Goal: Communication & Community: Ask a question

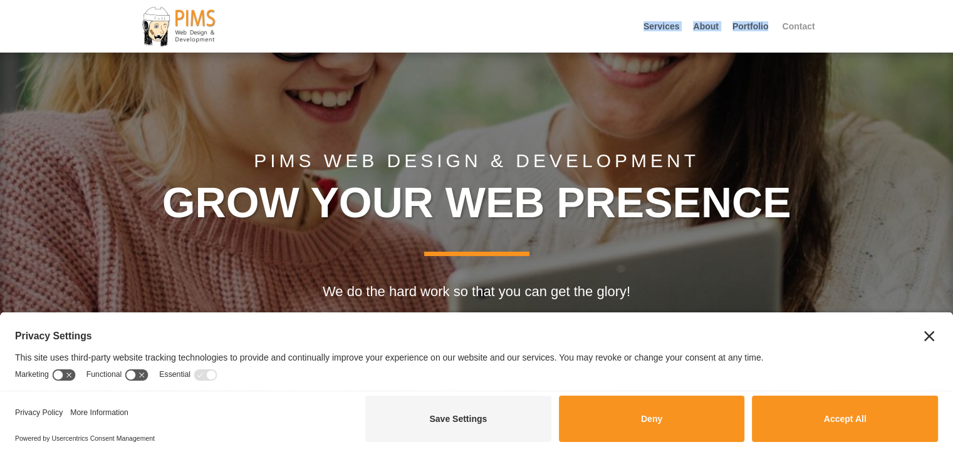
drag, startPoint x: 779, startPoint y: 21, endPoint x: 783, endPoint y: 32, distance: 11.3
click at [783, 32] on div "Services About Portfolio Contact Select Page Services About Portfolio Contact" at bounding box center [476, 26] width 676 height 53
click at [794, 26] on link "Contact" at bounding box center [798, 37] width 33 height 31
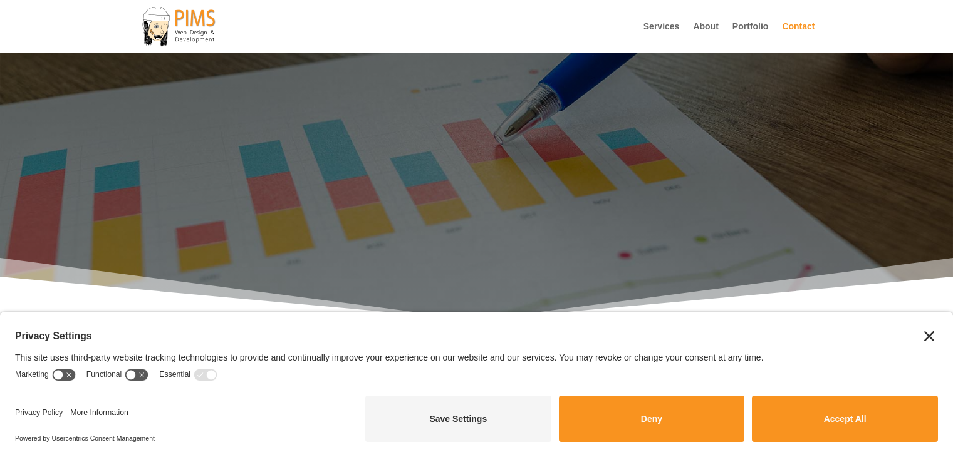
scroll to position [202, 0]
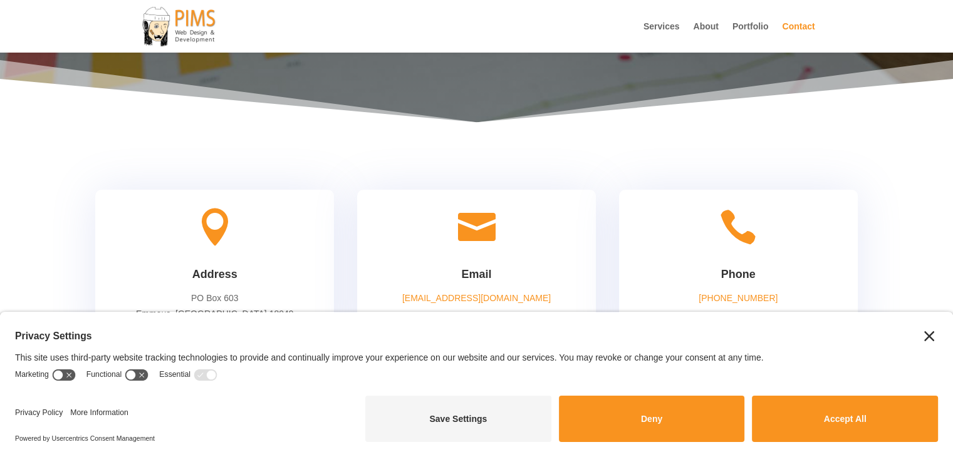
click at [929, 331] on icon "Close" at bounding box center [929, 336] width 10 height 10
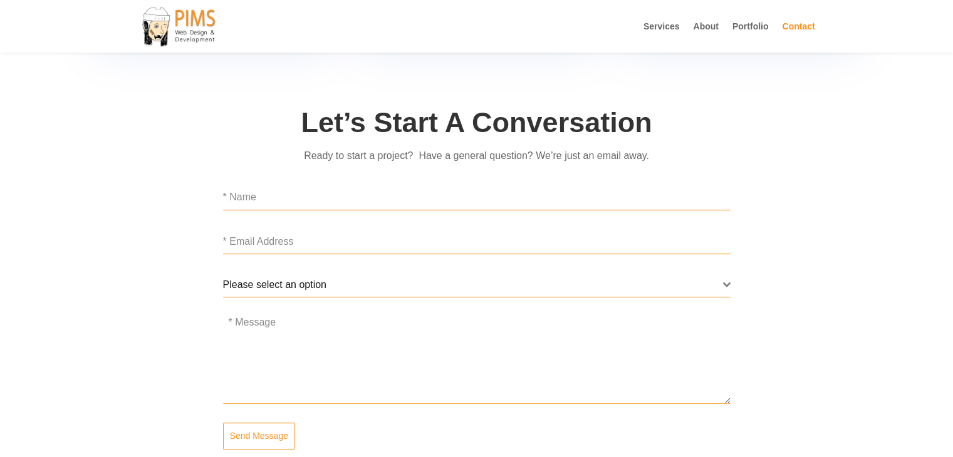
scroll to position [504, 0]
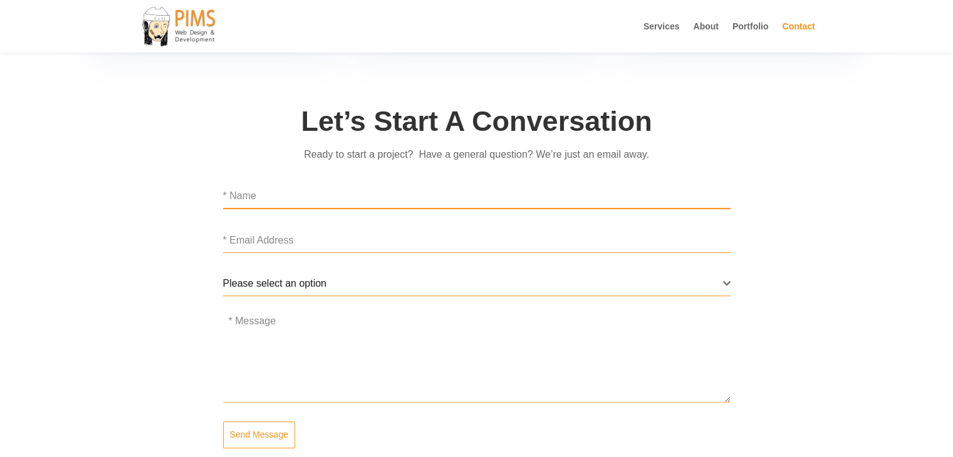
drag, startPoint x: 298, startPoint y: 199, endPoint x: 302, endPoint y: 208, distance: 10.4
click at [298, 199] on input "text" at bounding box center [476, 196] width 507 height 26
type input "Ritu Mandal"
type input "ritu.backlinkpublishers@gmail.com"
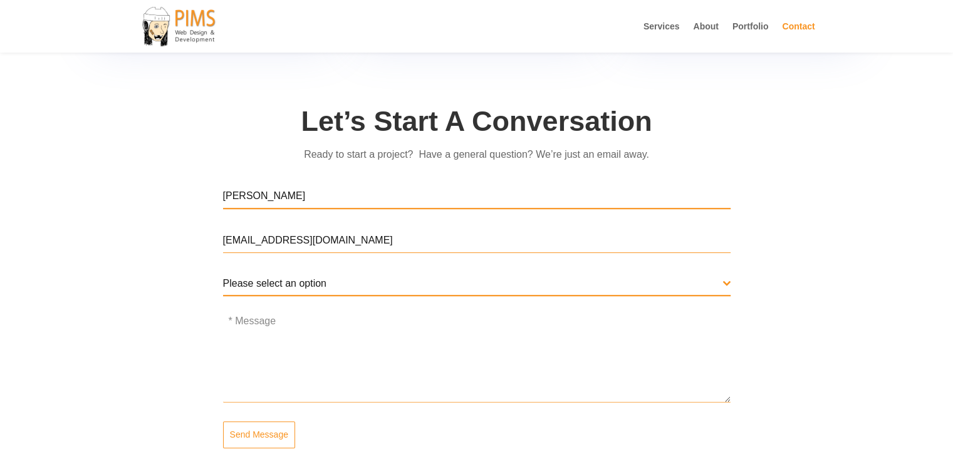
click at [329, 282] on span "Please select an option" at bounding box center [473, 284] width 500 height 24
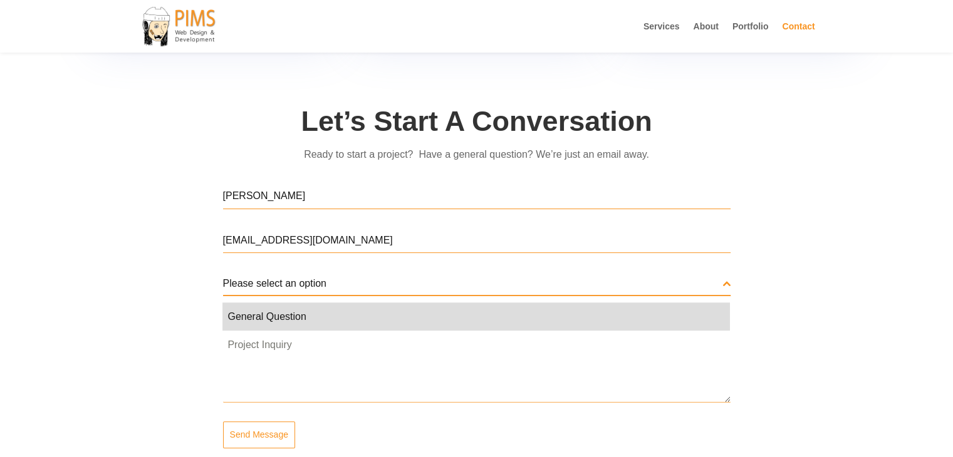
select select "General Question"
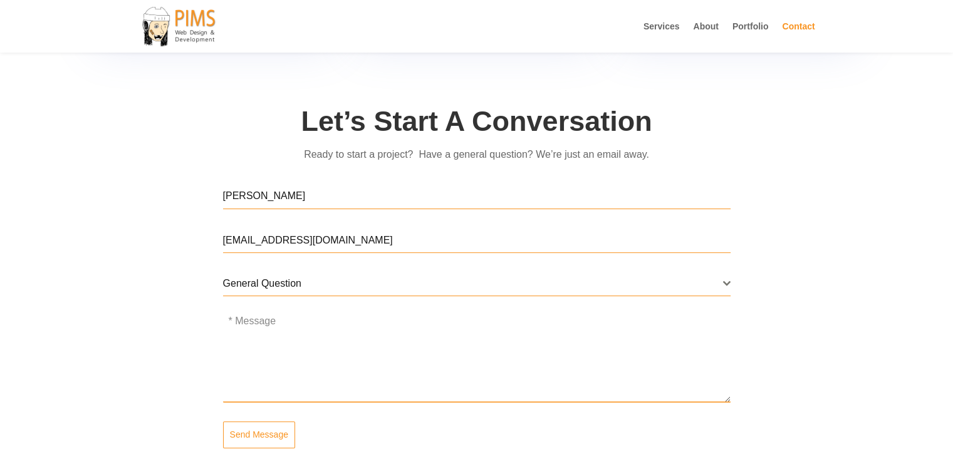
click at [294, 356] on textarea at bounding box center [476, 359] width 507 height 88
paste textarea "Hi, Are you in need of paid guest post services? Look no further! I offer servi…"
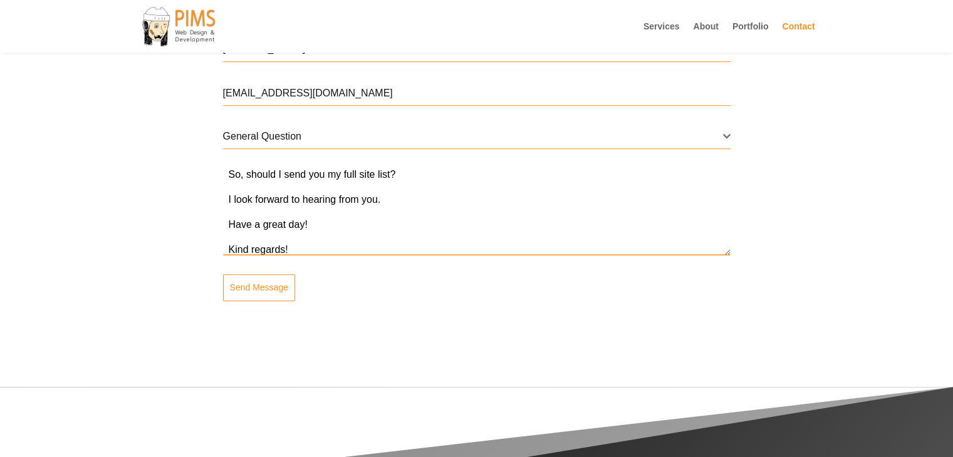
scroll to position [655, 0]
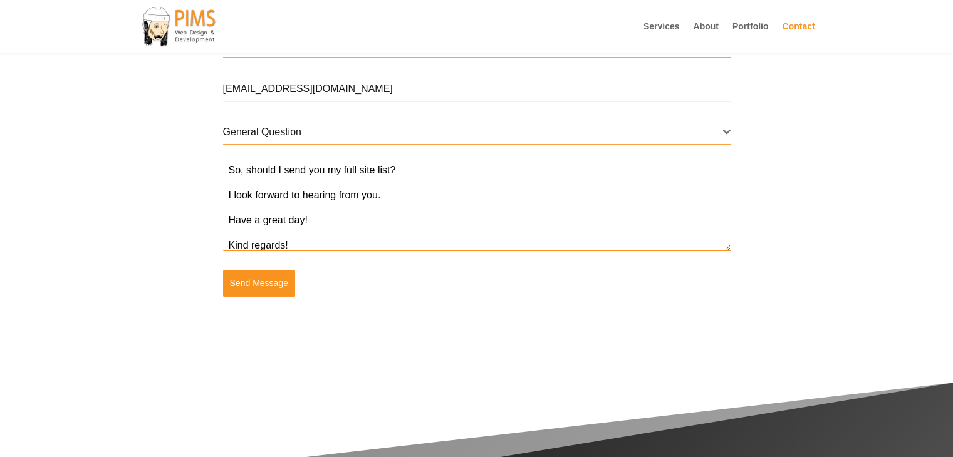
type textarea "Hi, Are you in need of paid guest post services? Look no further! I offer servi…"
click at [255, 286] on span "Send Message" at bounding box center [259, 283] width 58 height 13
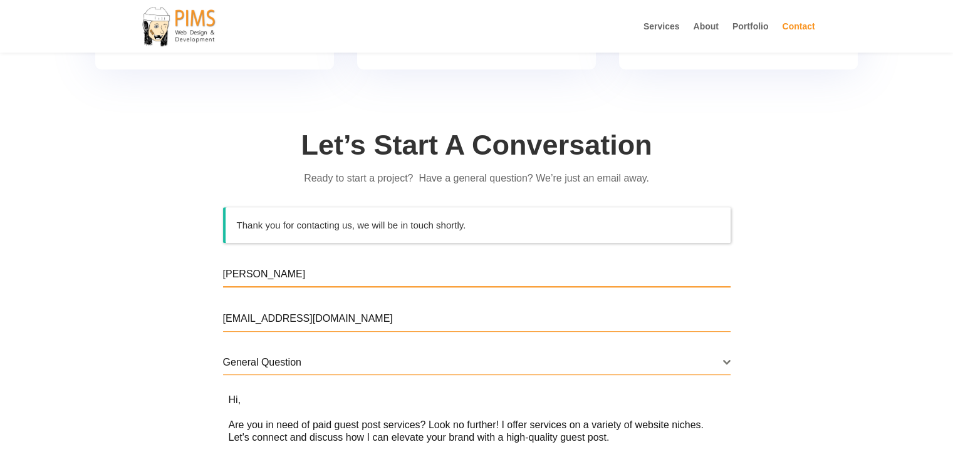
scroll to position [477, 0]
